Goal: Task Accomplishment & Management: Use online tool/utility

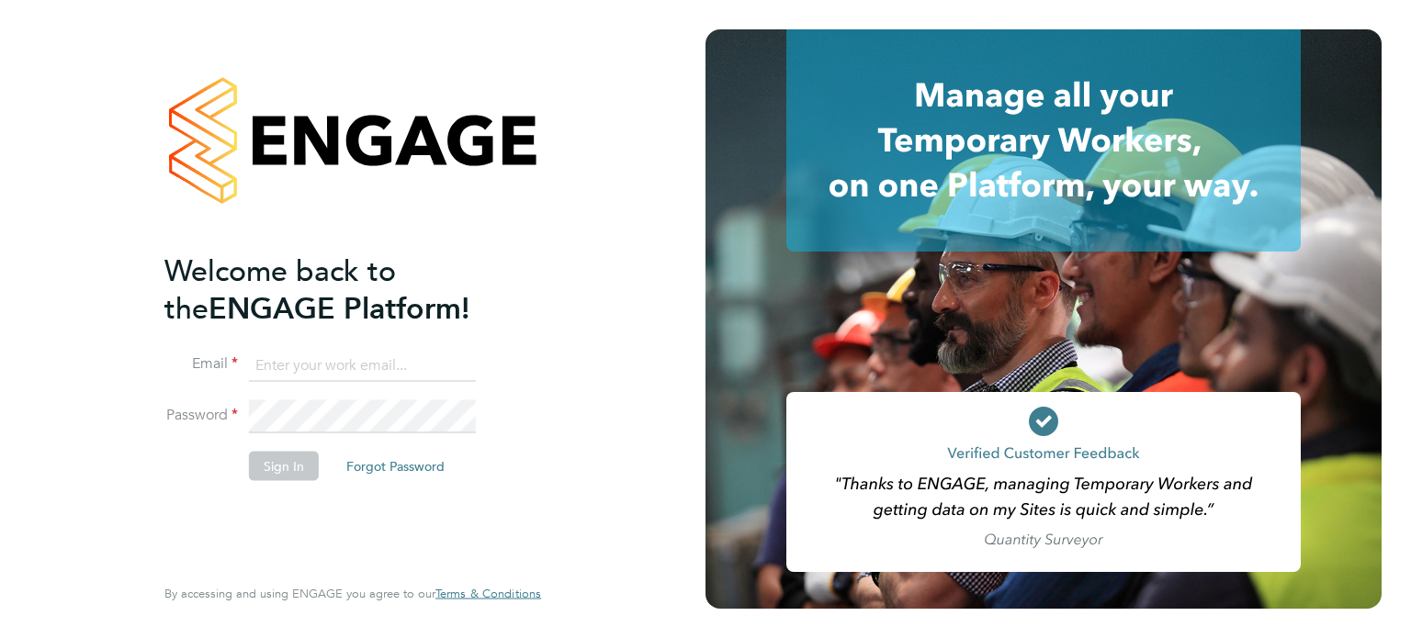
type input "danny.glass@uk.g4s.com"
click at [284, 460] on button "Sign In" at bounding box center [284, 465] width 70 height 29
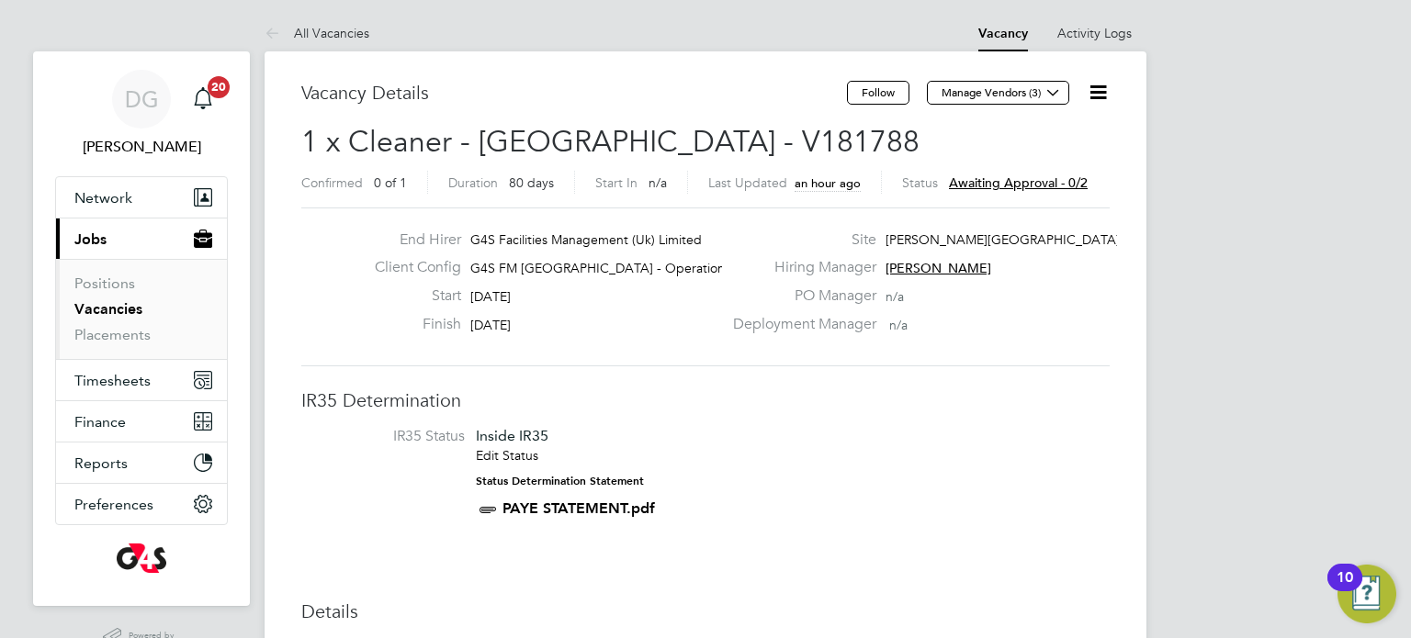
click at [1102, 96] on icon at bounding box center [1098, 92] width 23 height 23
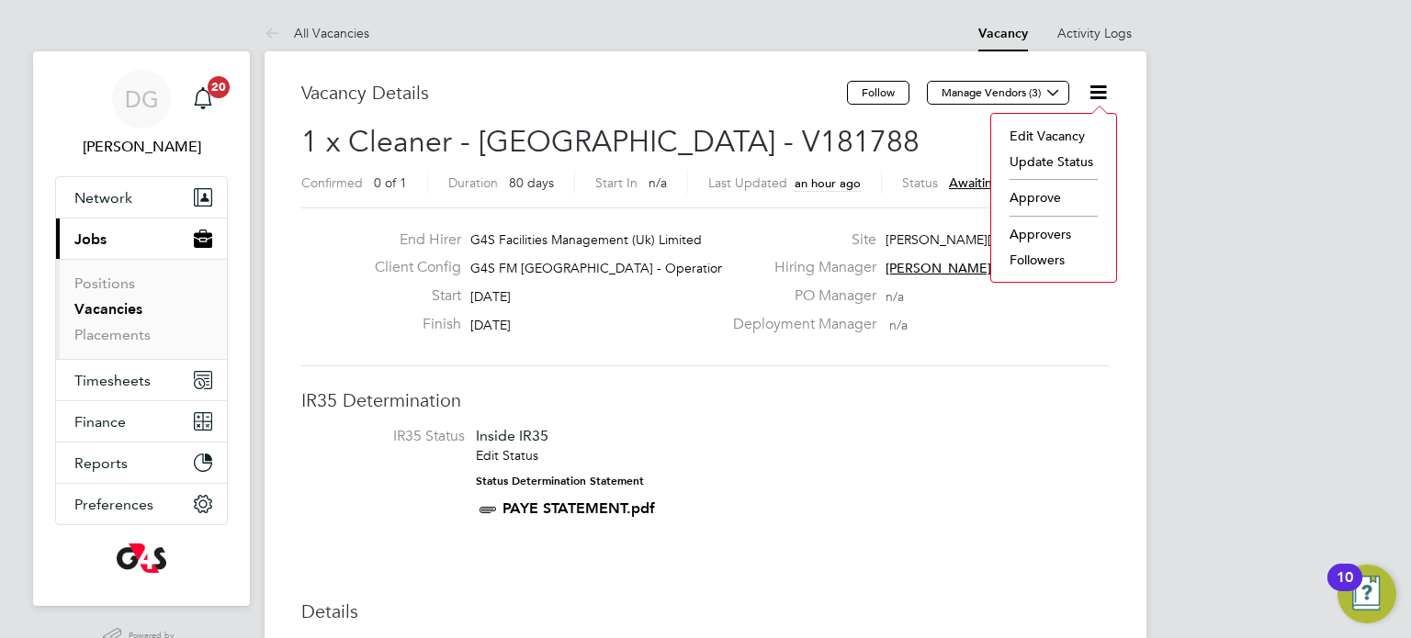
click at [1069, 197] on li "Approve" at bounding box center [1053, 198] width 107 height 26
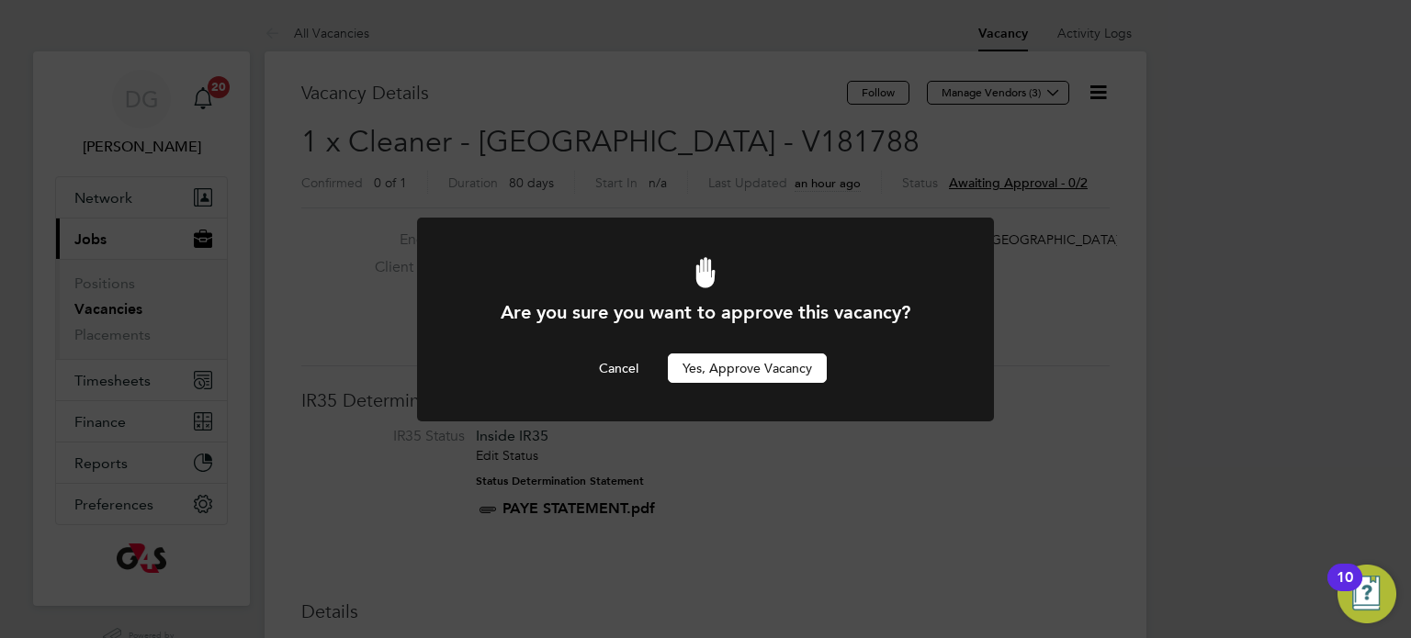
click at [766, 363] on button "Yes, Approve Vacancy" at bounding box center [747, 368] width 159 height 29
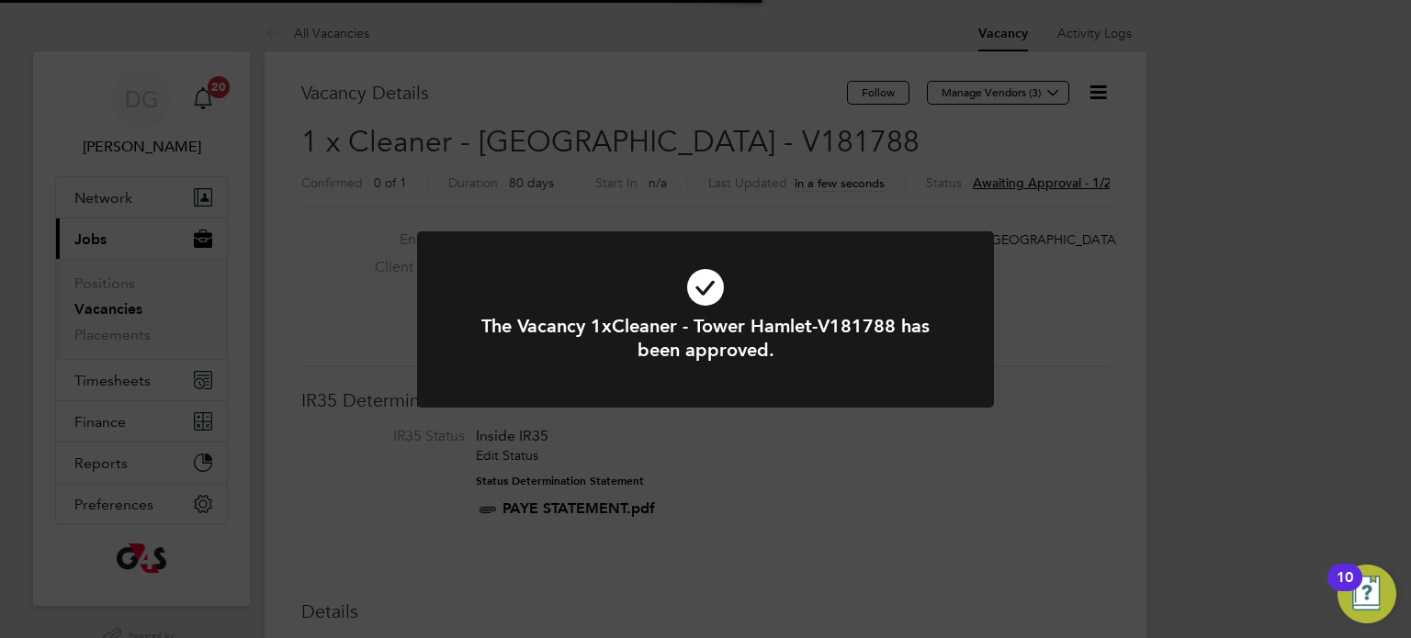
scroll to position [54, 129]
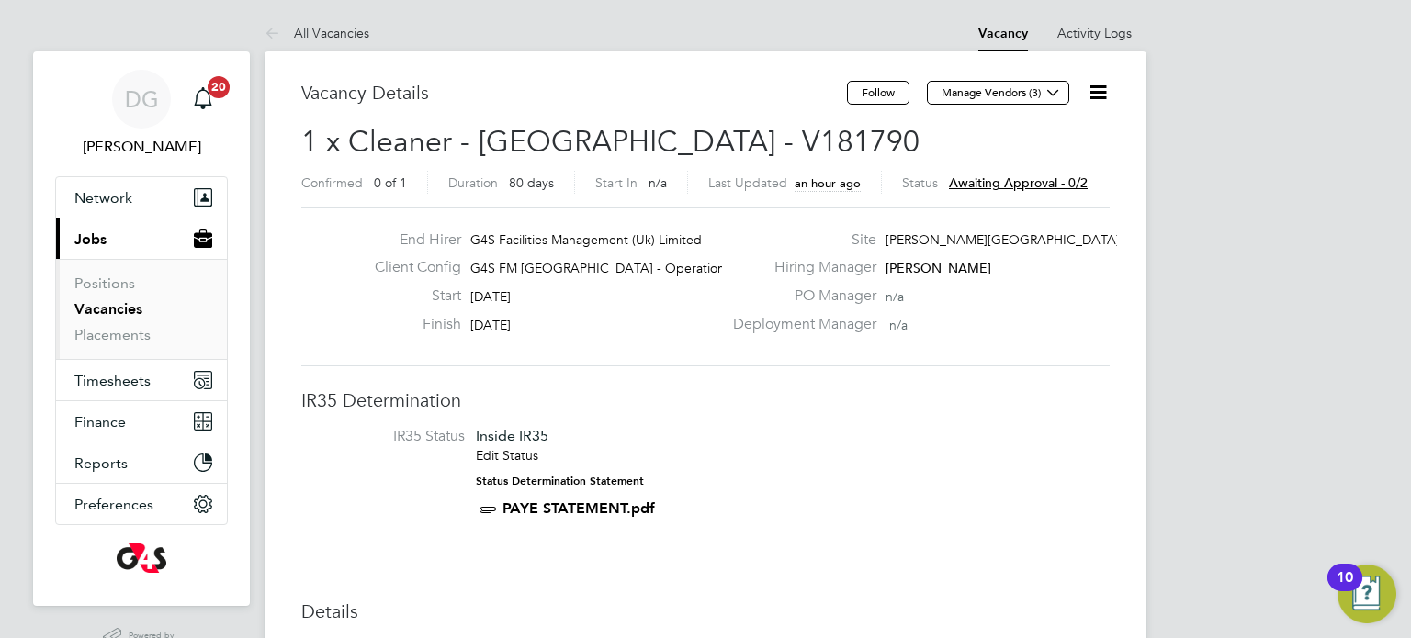
click at [1099, 87] on icon at bounding box center [1098, 92] width 23 height 23
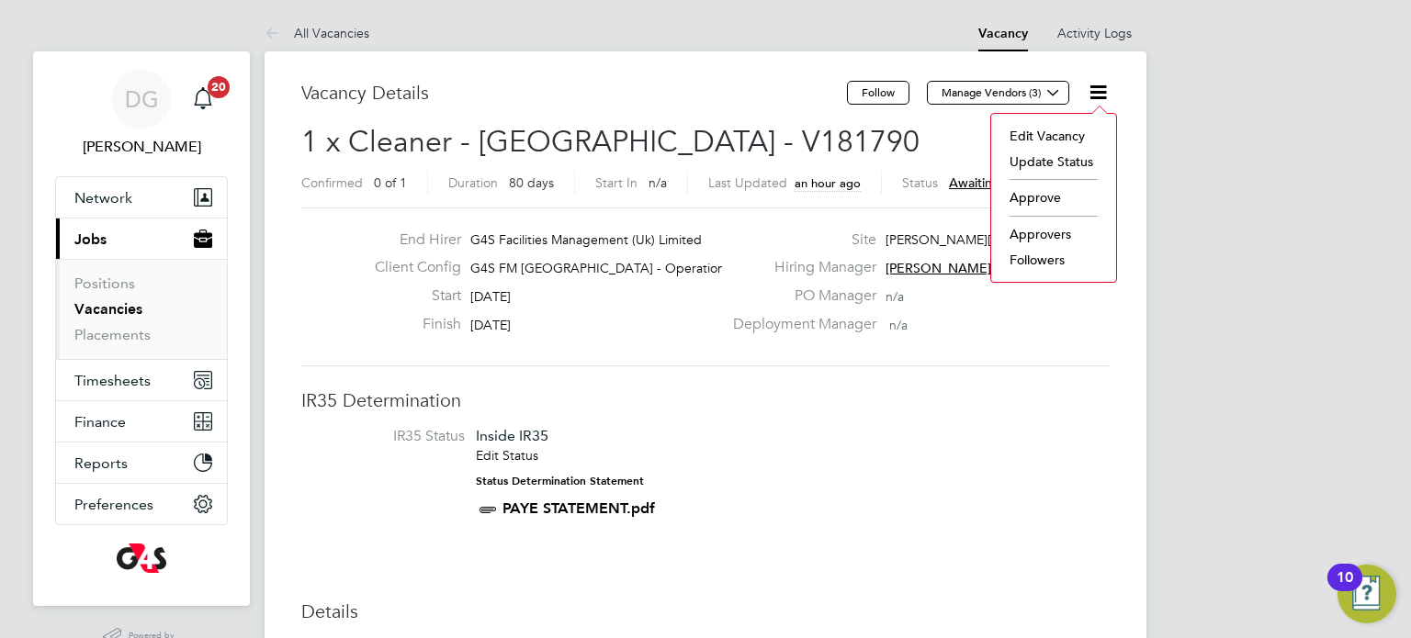
click at [1058, 199] on li "Approve" at bounding box center [1053, 198] width 107 height 26
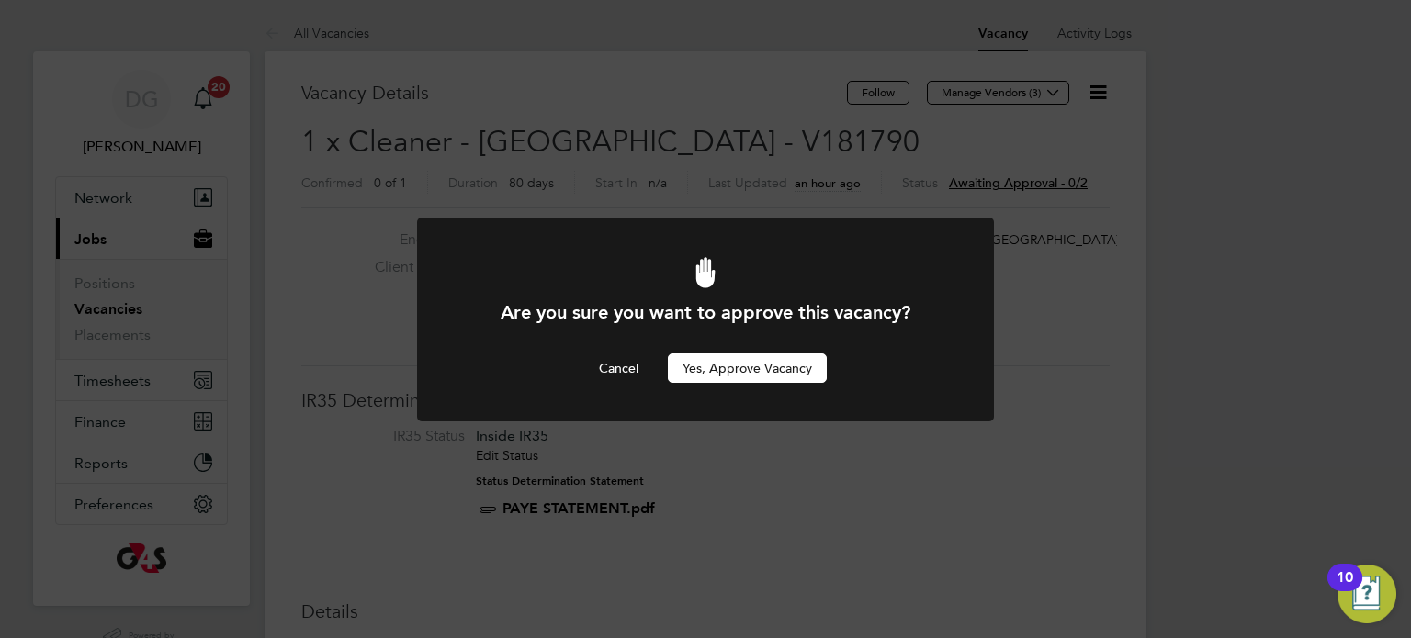
click at [762, 371] on button "Yes, Approve Vacancy" at bounding box center [747, 368] width 159 height 29
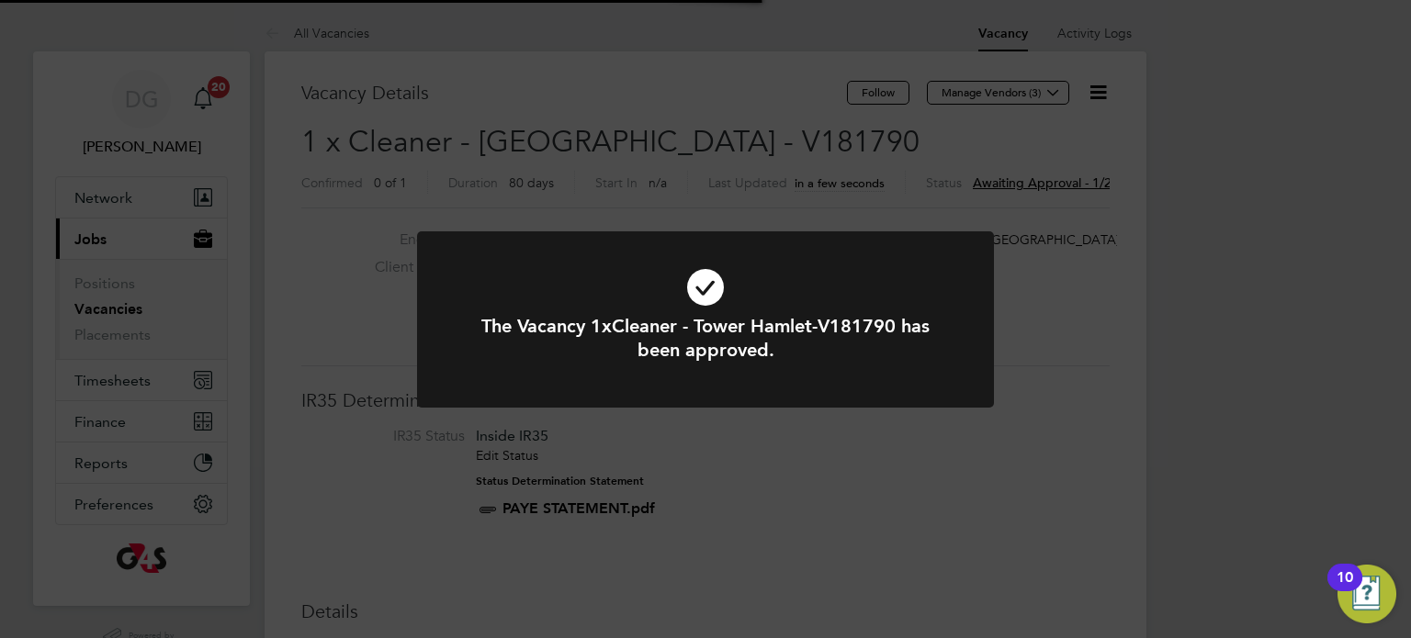
scroll to position [54, 129]
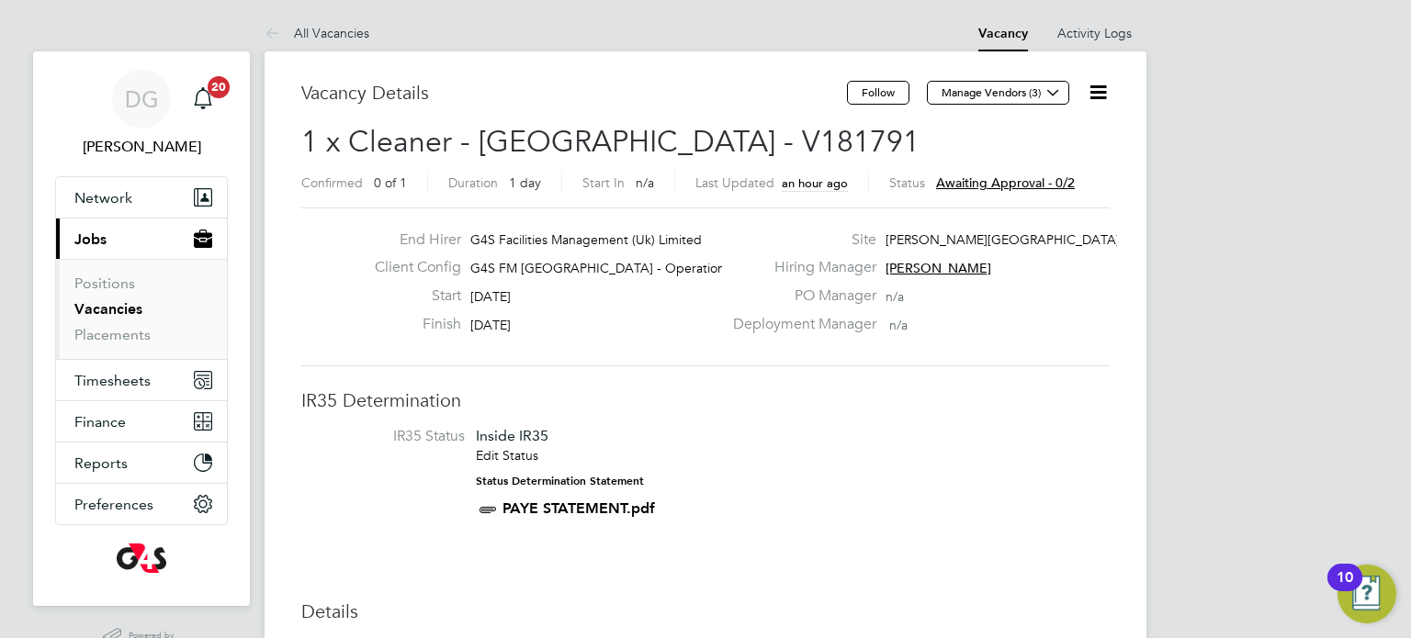
click at [1099, 96] on icon at bounding box center [1098, 92] width 23 height 23
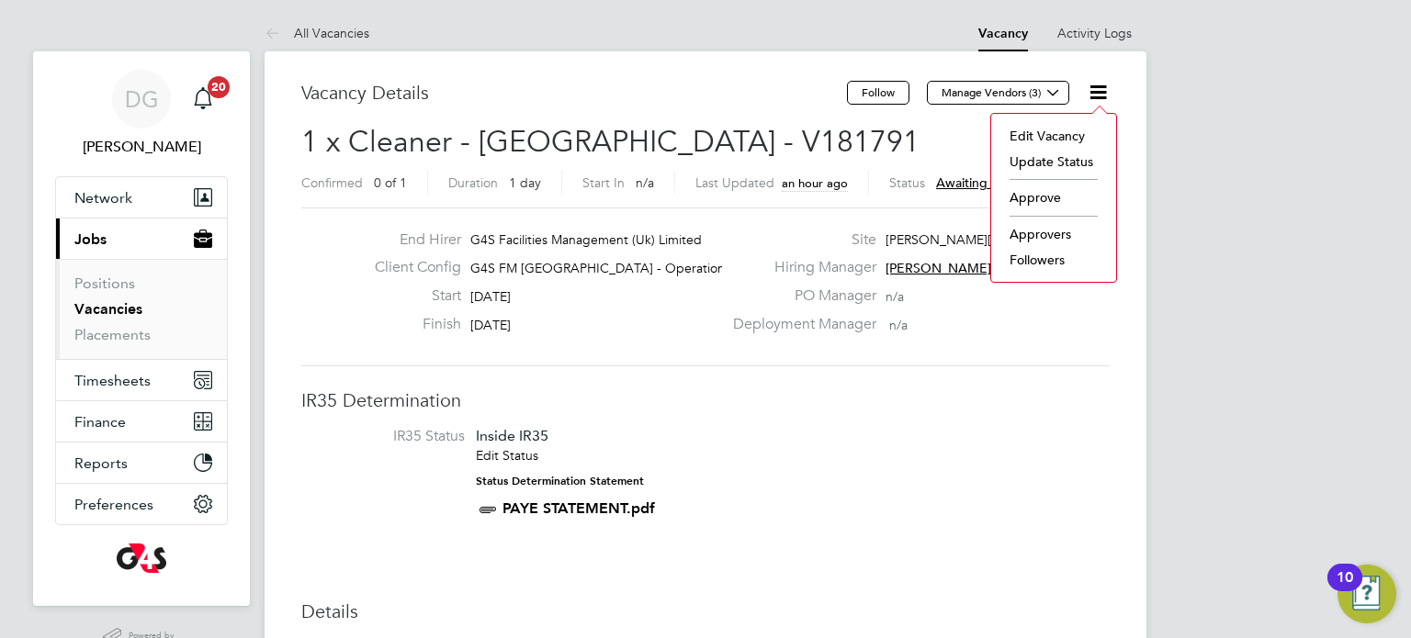
click at [1041, 197] on li "Approve" at bounding box center [1053, 198] width 107 height 26
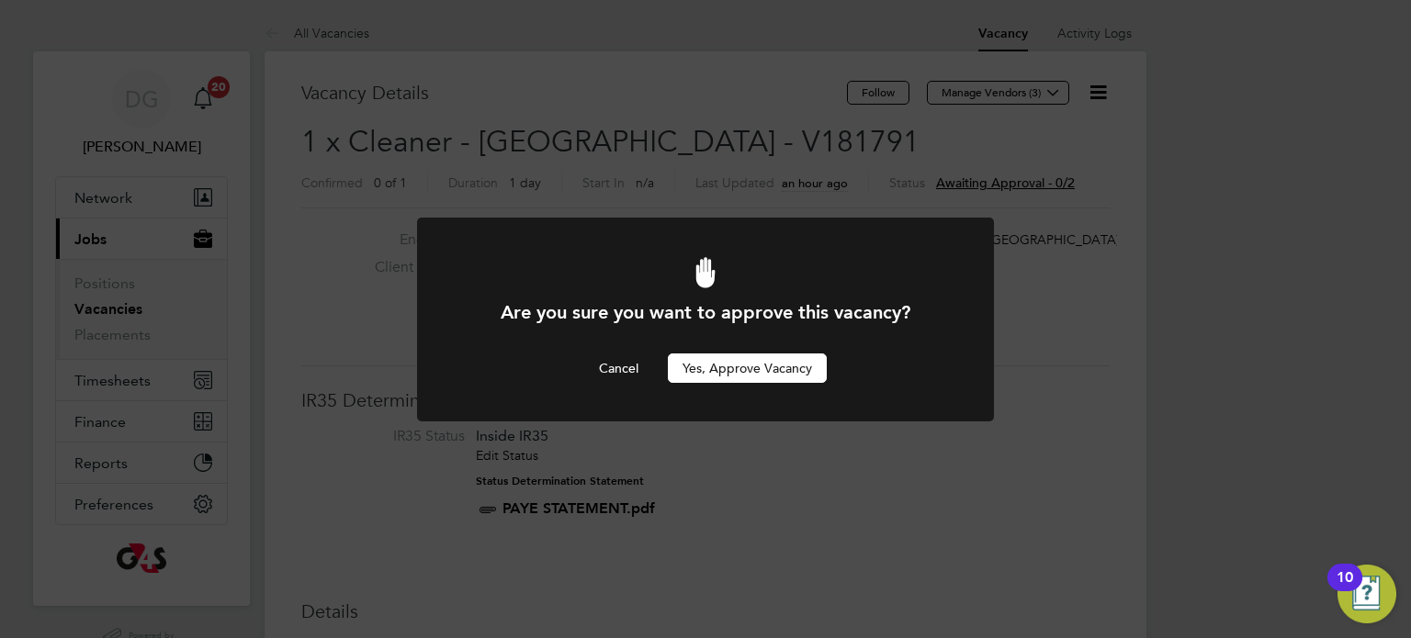
click at [783, 373] on button "Yes, Approve Vacancy" at bounding box center [747, 368] width 159 height 29
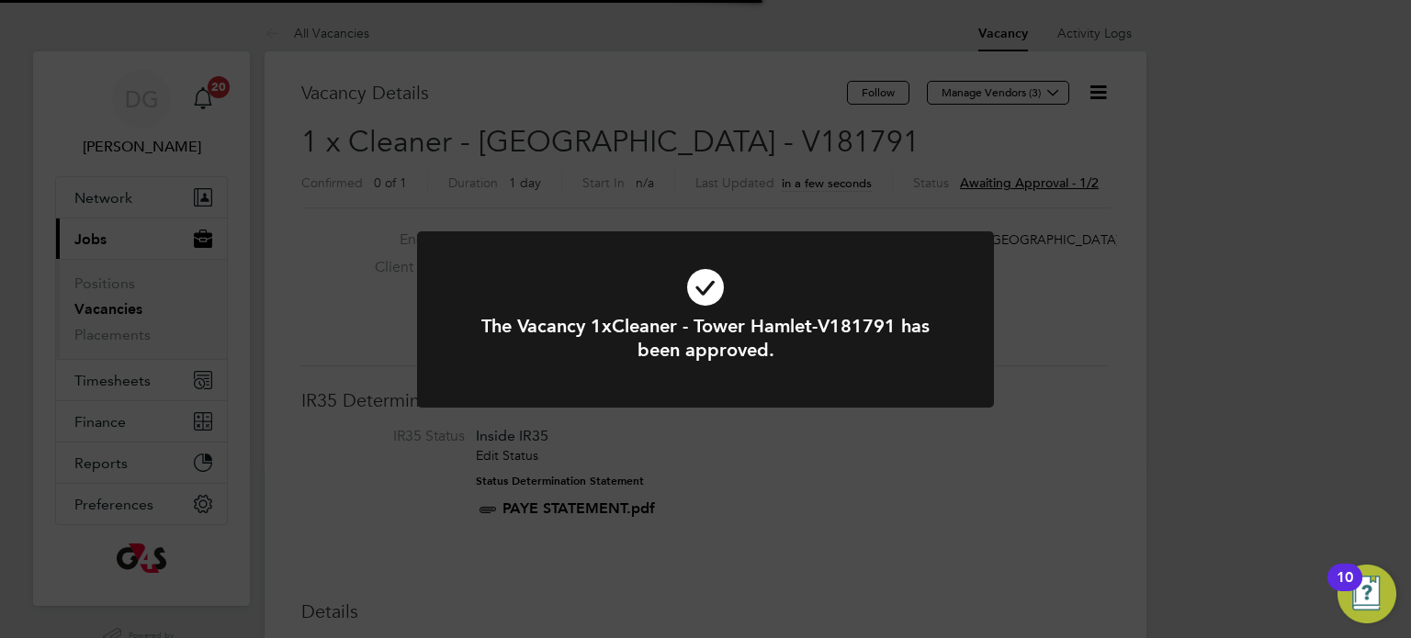
scroll to position [54, 129]
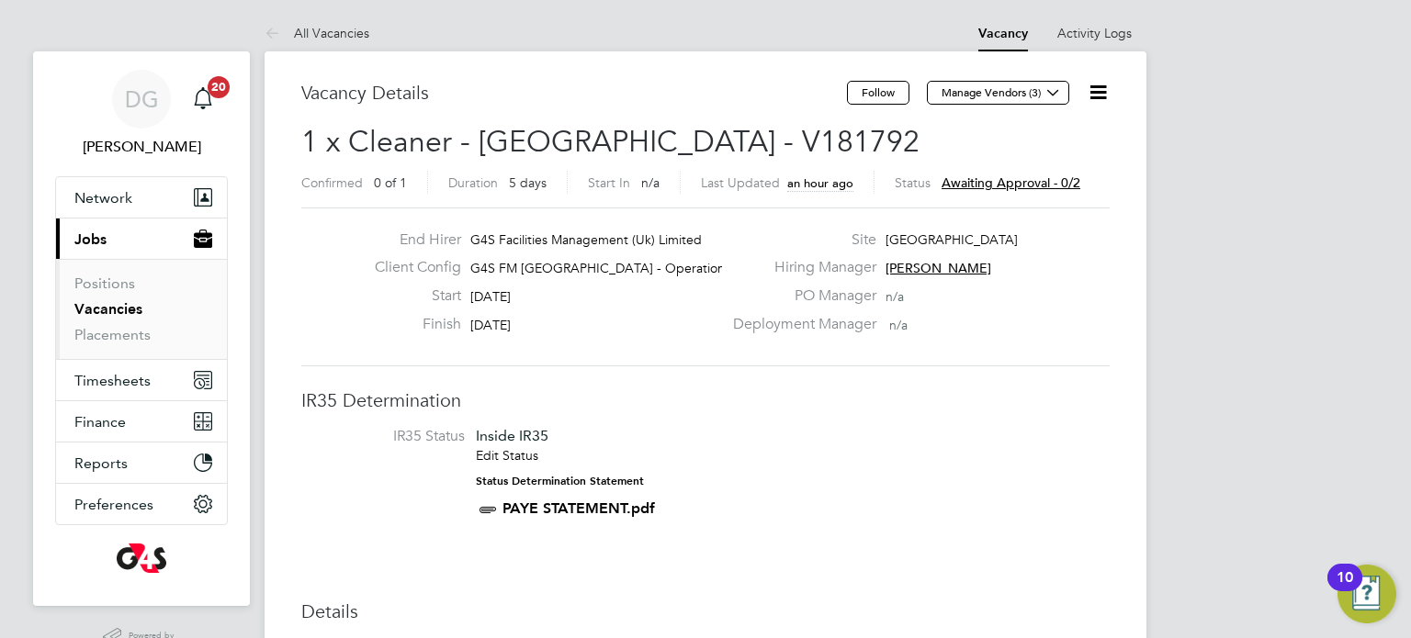
click at [1099, 97] on icon at bounding box center [1098, 92] width 23 height 23
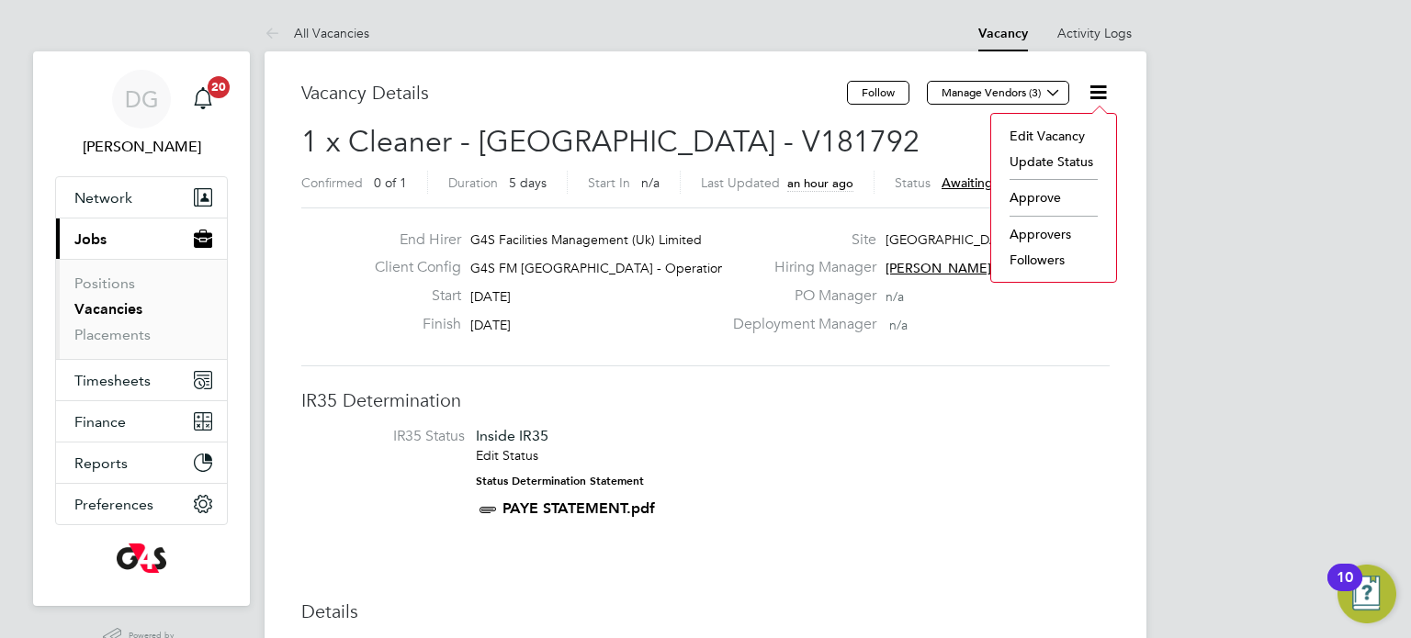
click at [1035, 192] on li "Approve" at bounding box center [1053, 198] width 107 height 26
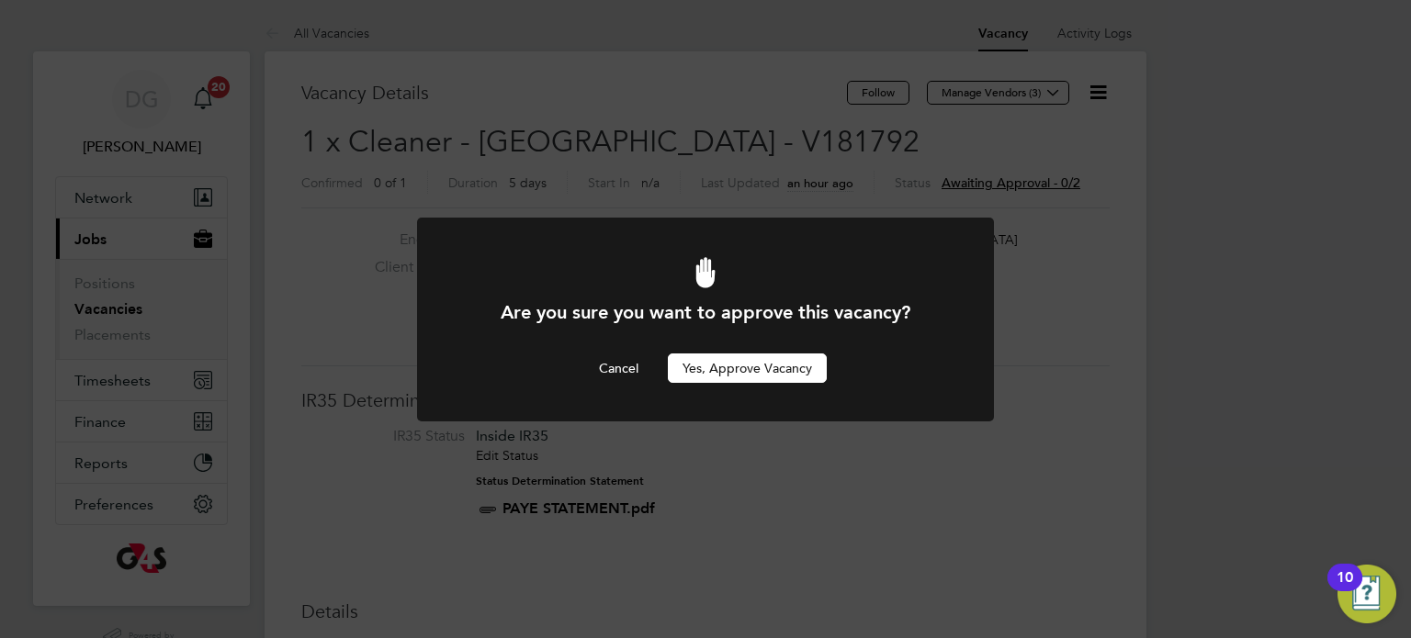
click at [774, 374] on button "Yes, Approve Vacancy" at bounding box center [747, 368] width 159 height 29
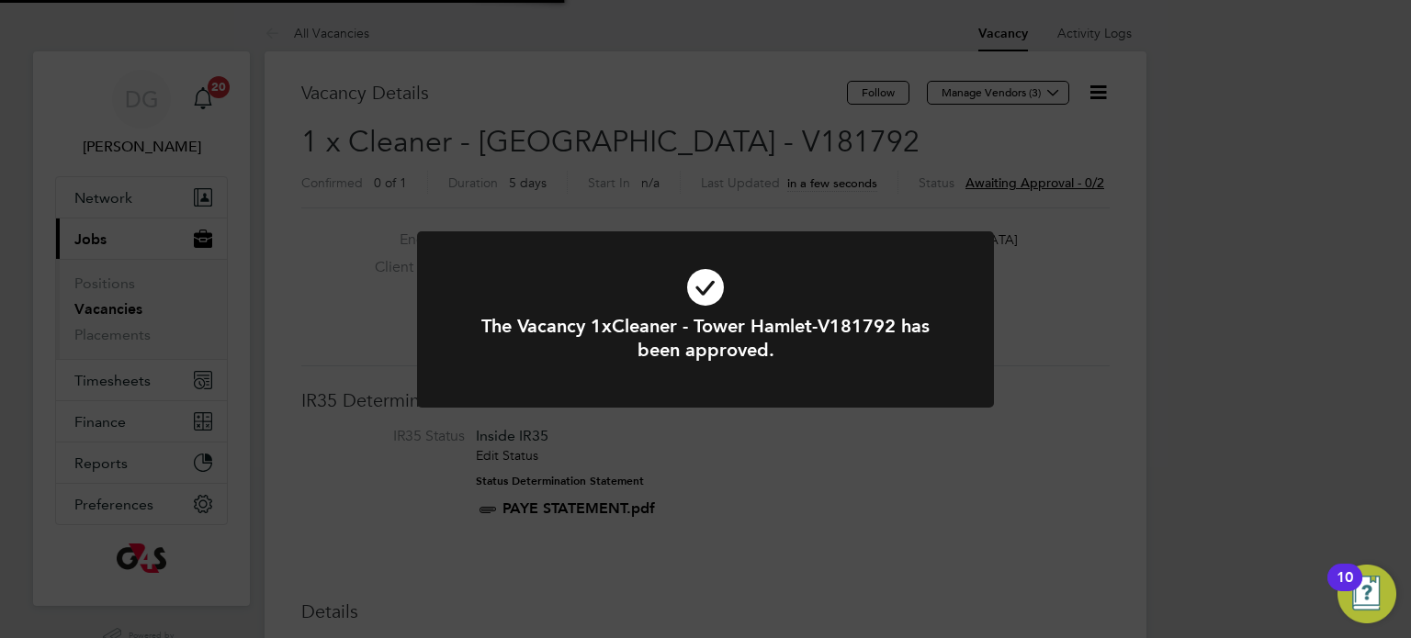
scroll to position [54, 129]
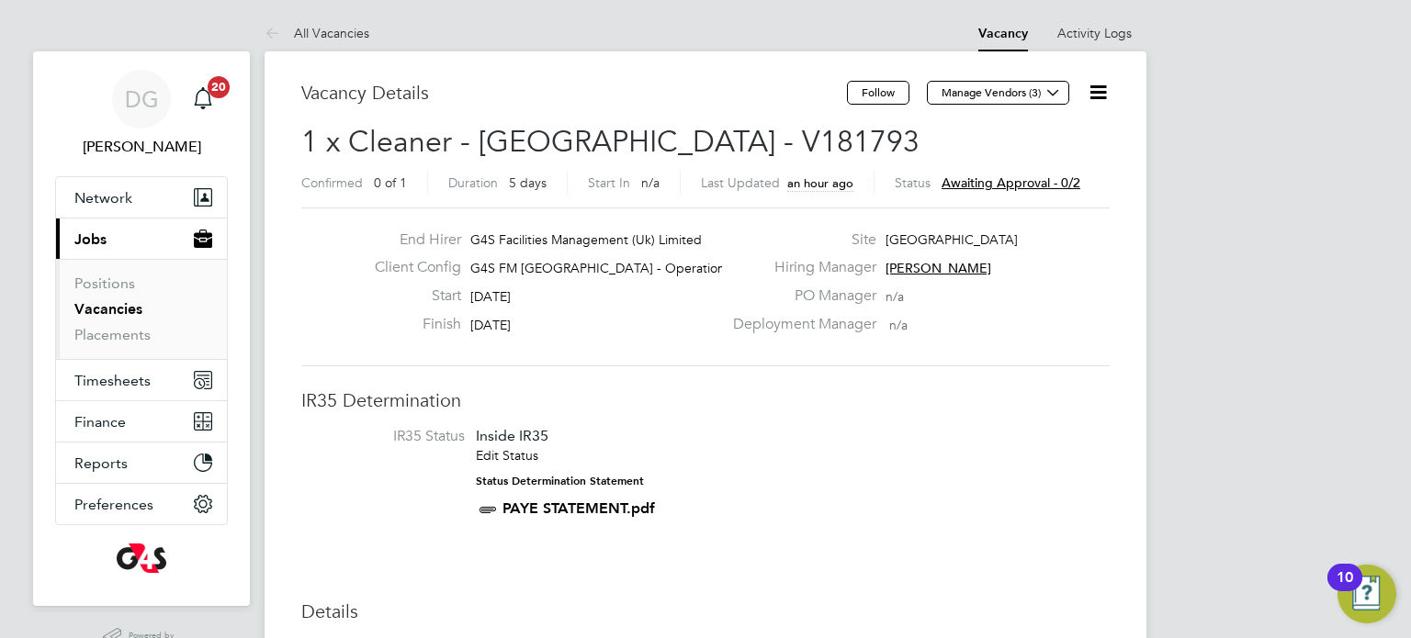
click at [1104, 96] on icon at bounding box center [1098, 92] width 23 height 23
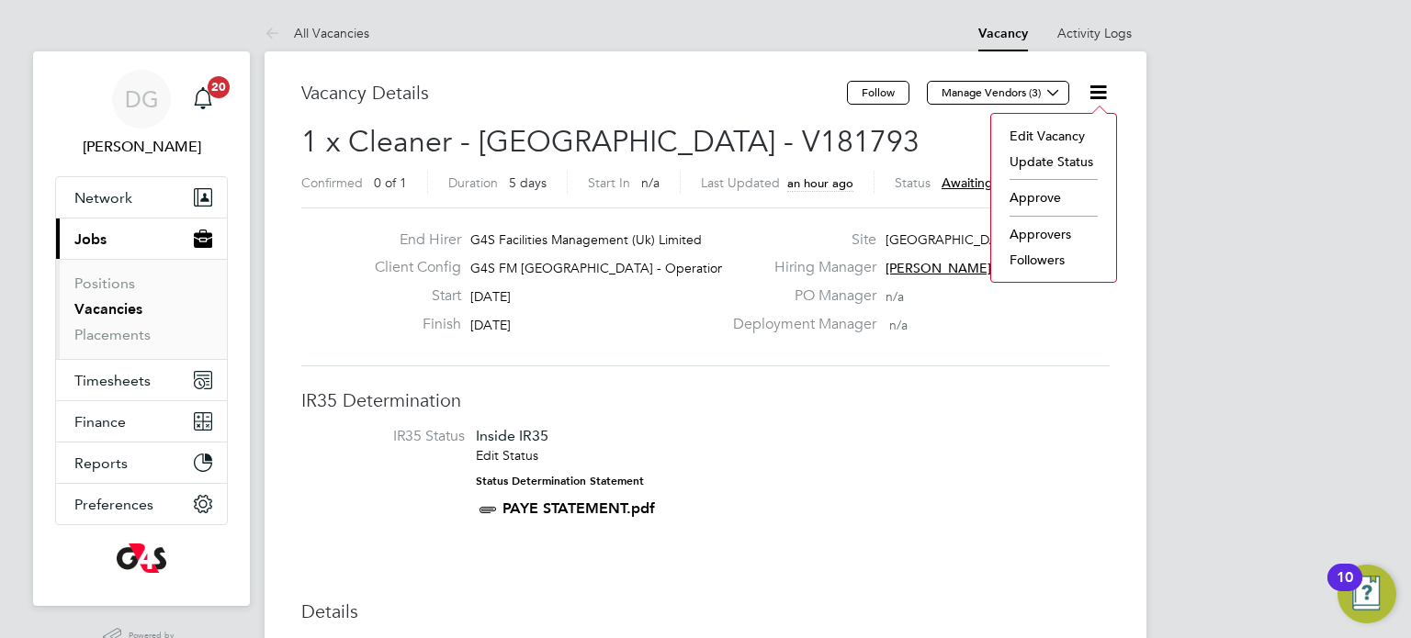
click at [1054, 190] on li "Approve" at bounding box center [1053, 198] width 107 height 26
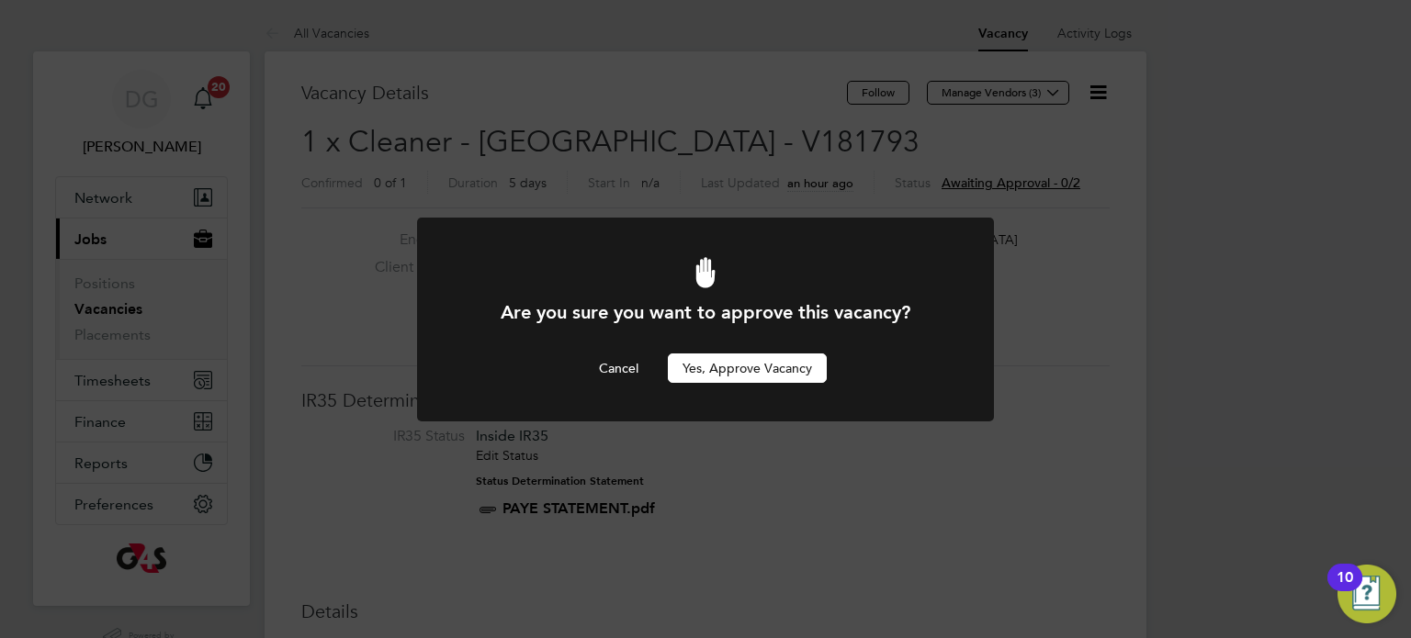
click at [809, 374] on button "Yes, Approve Vacancy" at bounding box center [747, 368] width 159 height 29
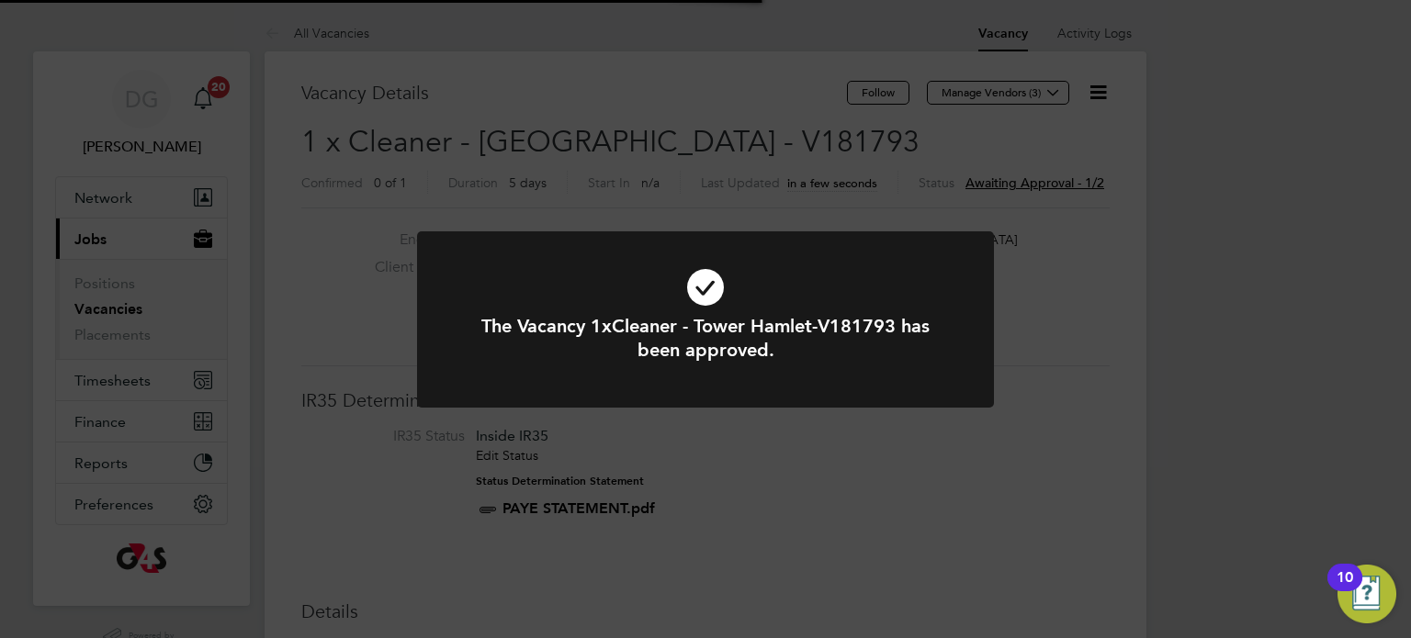
scroll to position [54, 129]
